Goal: Browse casually

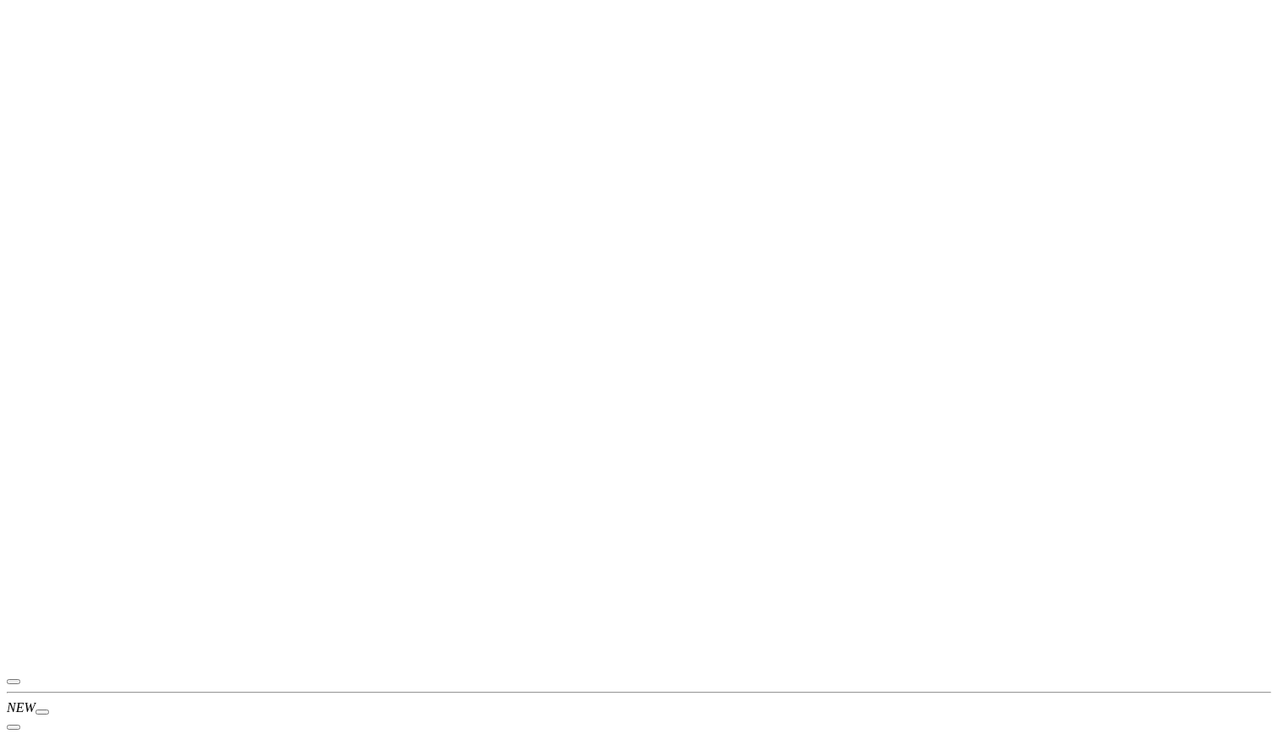
click at [1013, 262] on div "08:28 Это просто изображение. Чтобы изменить URL, используйте поле Chrome выше.…" at bounding box center [639, 338] width 1264 height 663
